Goal: Find specific page/section: Find specific page/section

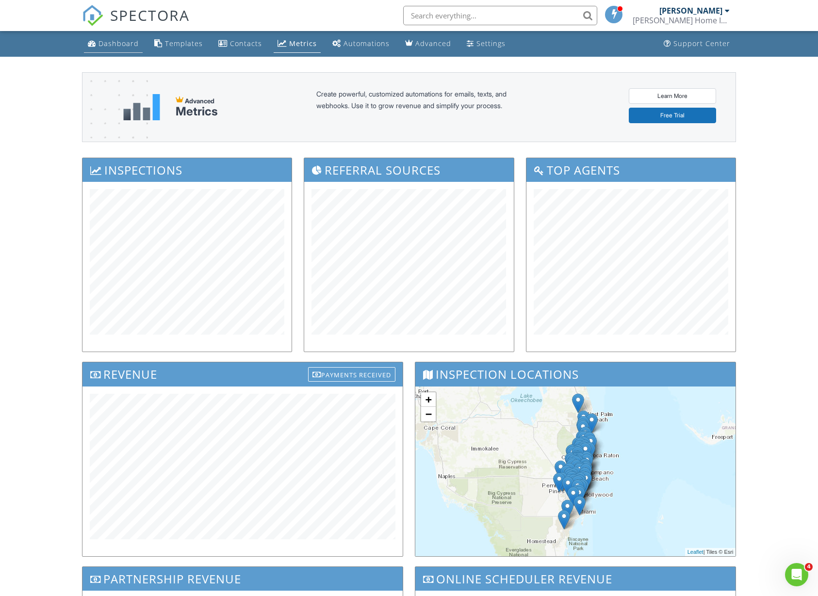
click at [111, 47] on div "Dashboard" at bounding box center [118, 43] width 40 height 9
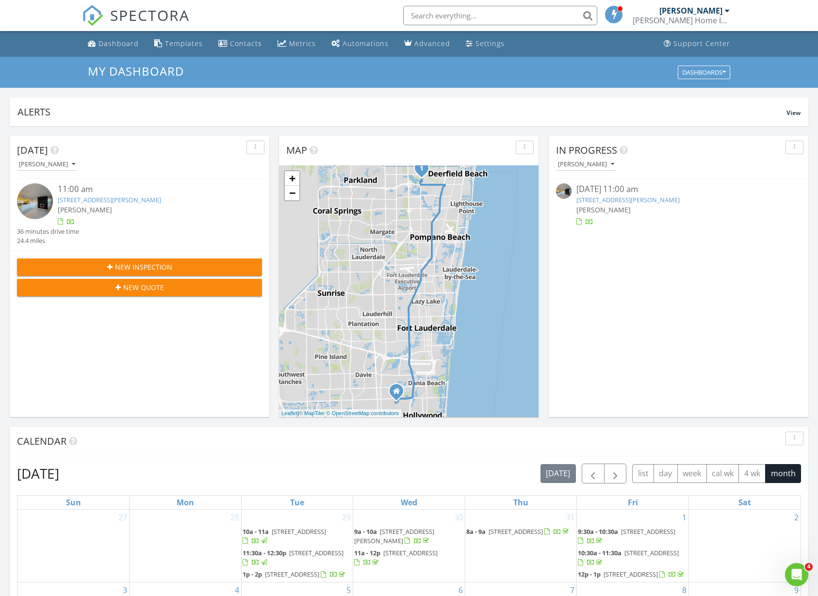
click at [670, 200] on link "384 Tilford R, Deerfield Beach, FL 33442" at bounding box center [627, 199] width 103 height 9
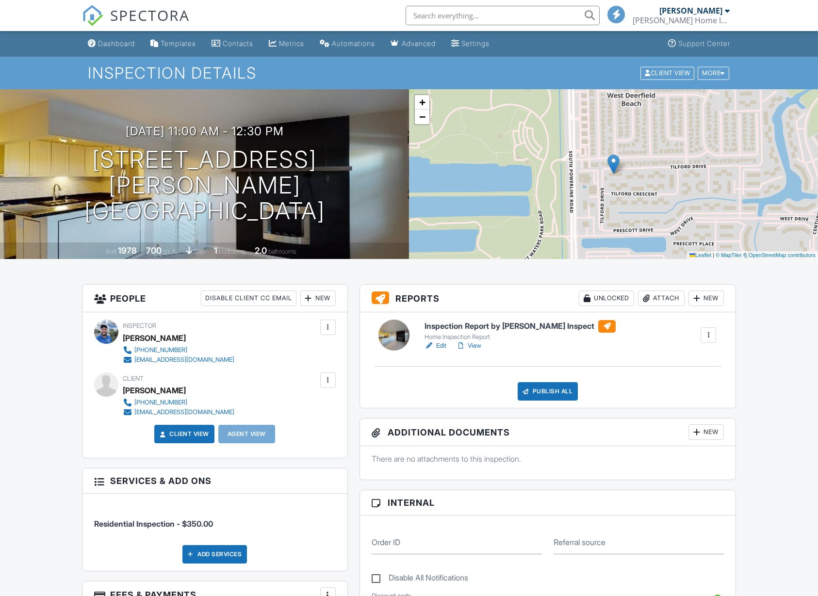
click at [442, 347] on link "Edit" at bounding box center [435, 346] width 22 height 10
